Goal: Entertainment & Leisure: Browse casually

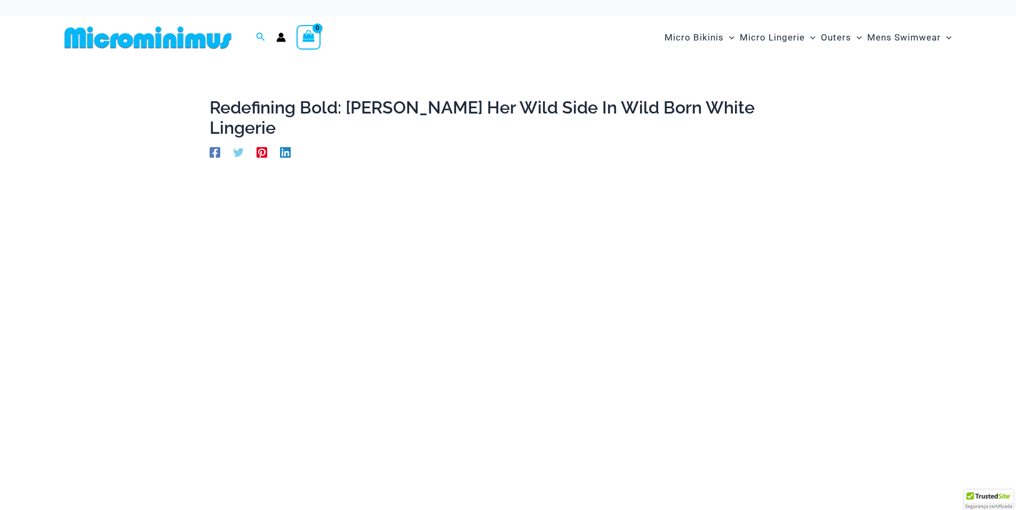
click at [169, 47] on img at bounding box center [147, 38] width 175 height 24
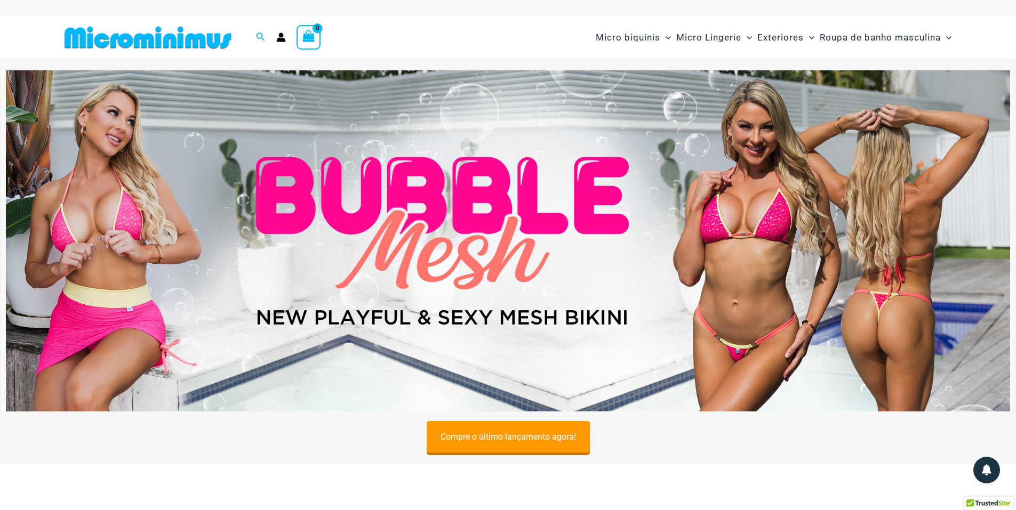
click at [174, 44] on img at bounding box center [147, 38] width 175 height 24
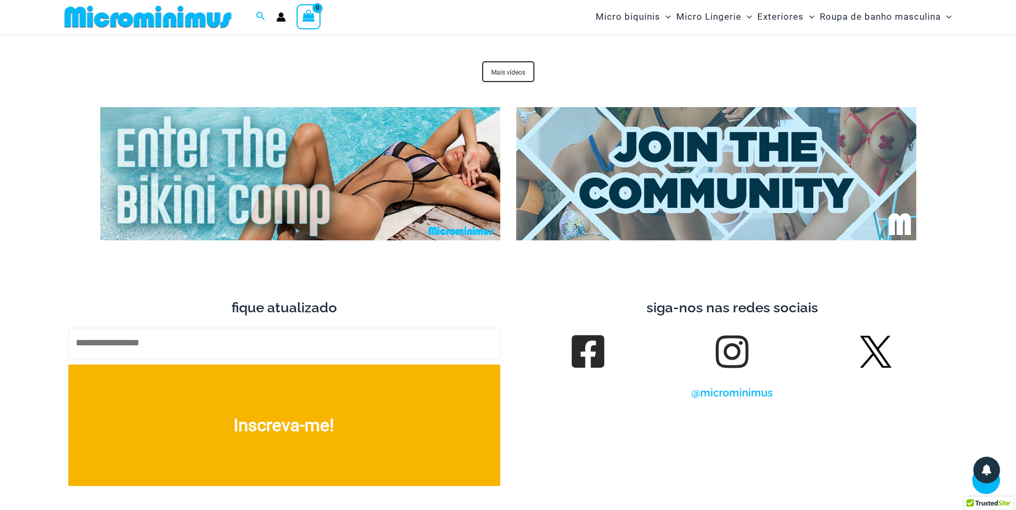
scroll to position [3779, 0]
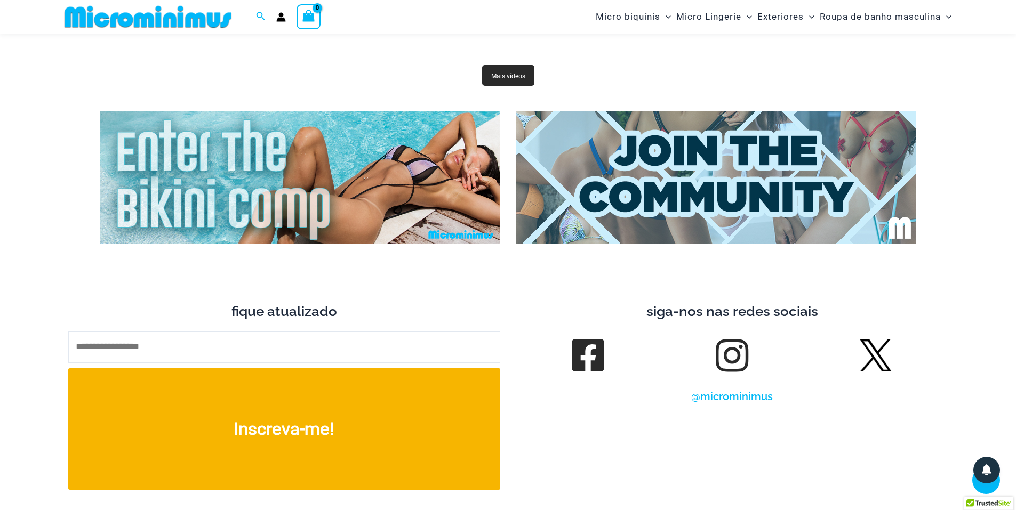
click at [531, 79] on link "Mais vídeos" at bounding box center [508, 75] width 52 height 21
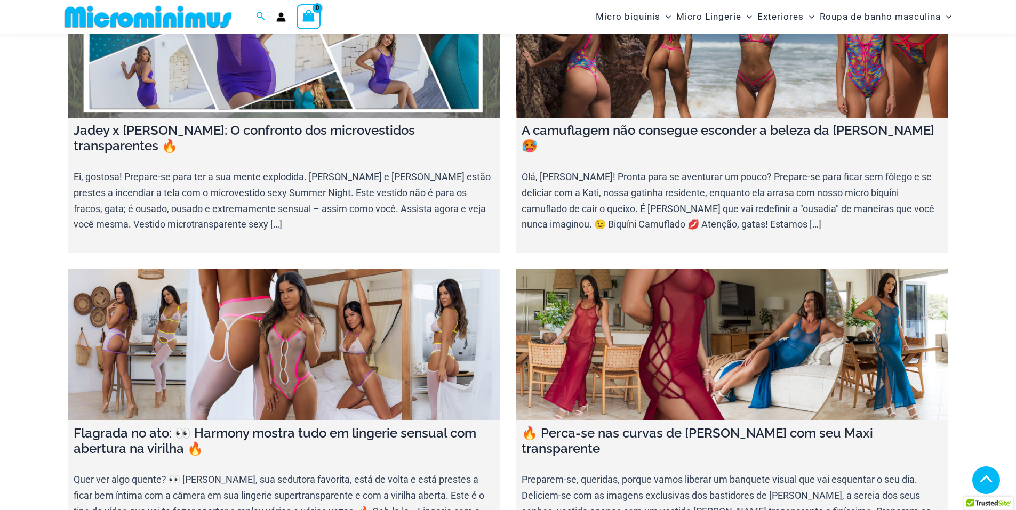
scroll to position [1056, 0]
